Goal: Task Accomplishment & Management: Use online tool/utility

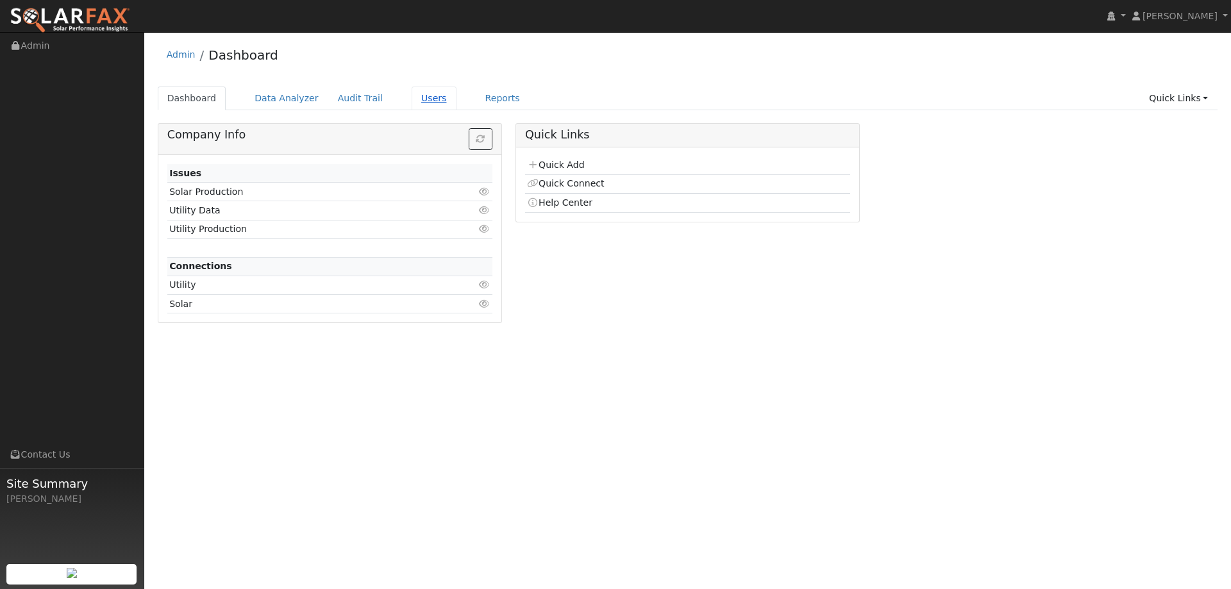
click at [428, 96] on link "Users" at bounding box center [434, 99] width 45 height 24
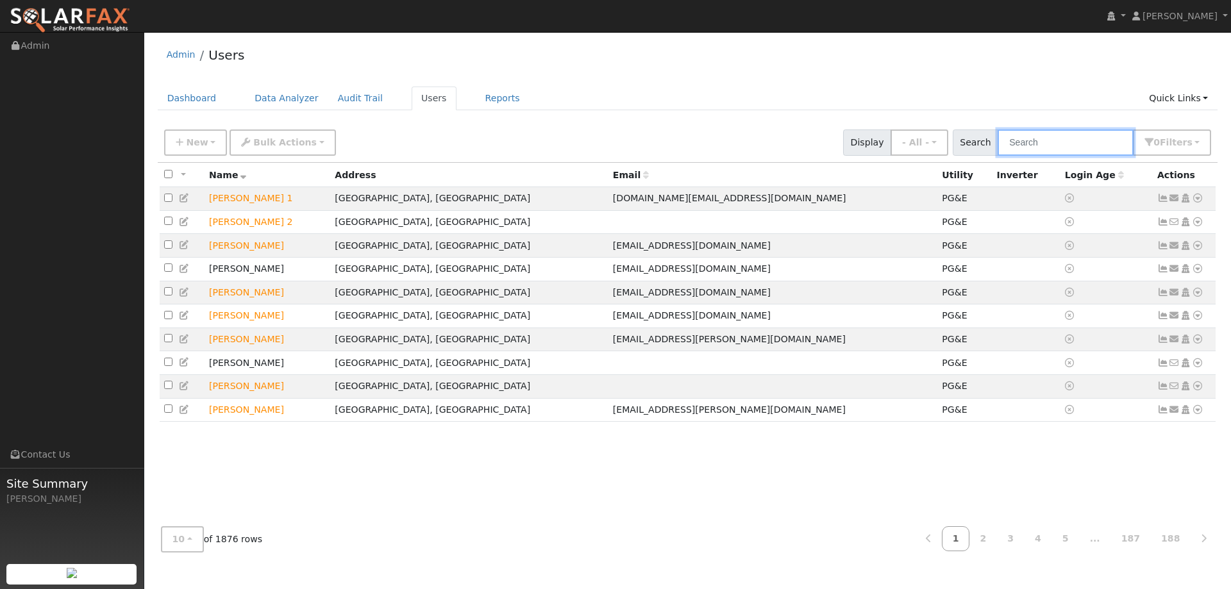
click at [1105, 147] on input "text" at bounding box center [1066, 142] width 136 height 26
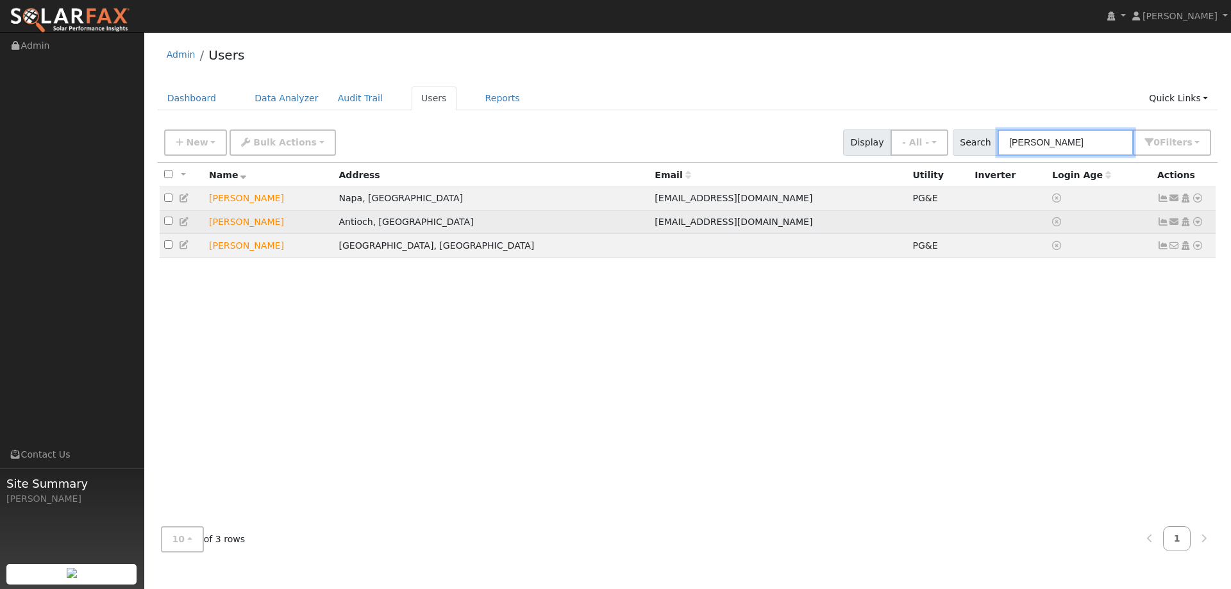
type input "Don G"
click at [1200, 225] on icon at bounding box center [1198, 221] width 12 height 9
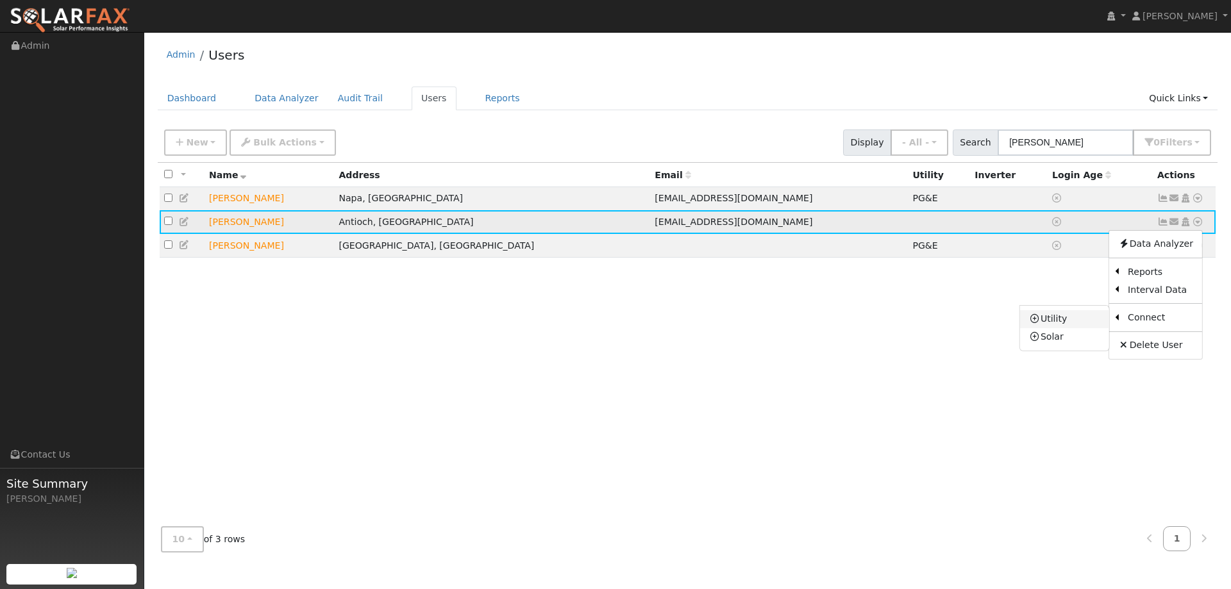
click at [1072, 324] on link "Utility" at bounding box center [1064, 319] width 89 height 18
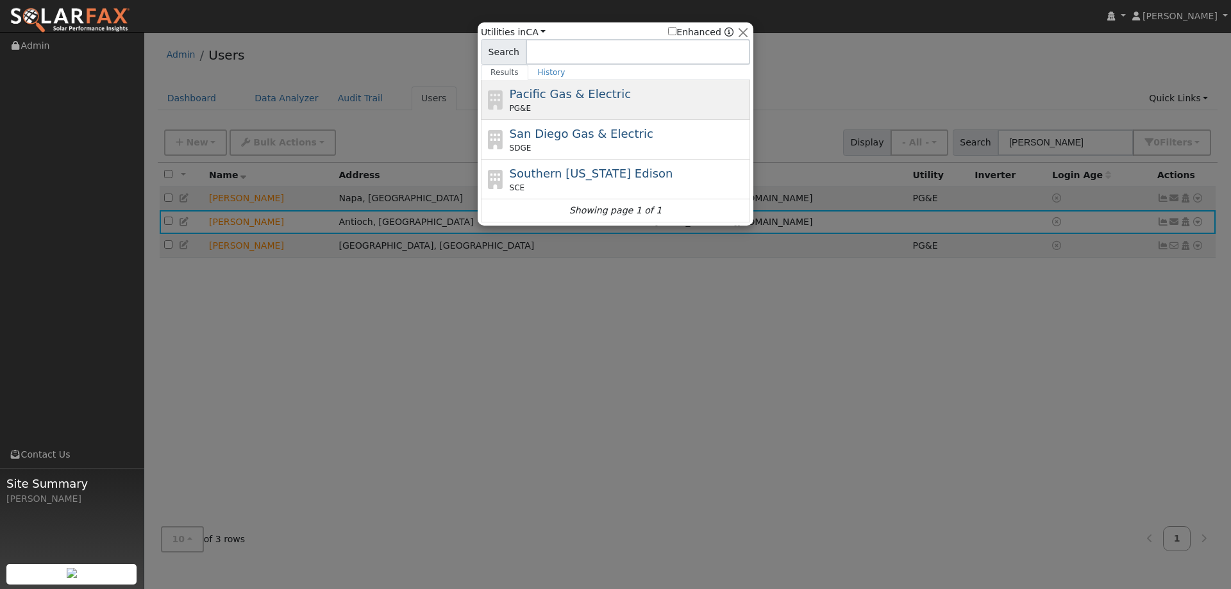
click at [633, 108] on div "PG&E" at bounding box center [629, 109] width 238 height 12
